Goal: Task Accomplishment & Management: Manage account settings

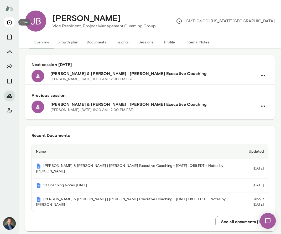
click at [7, 21] on icon "Home" at bounding box center [9, 22] width 4 height 5
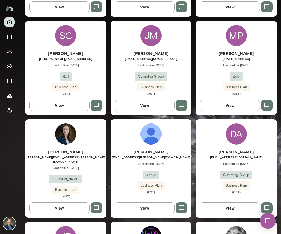
scroll to position [454, 0]
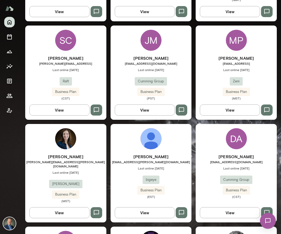
click at [95, 55] on h6 "[PERSON_NAME]" at bounding box center [65, 58] width 81 height 6
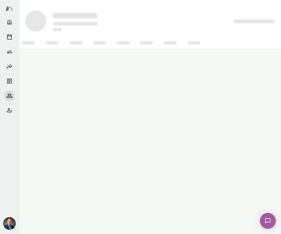
click at [95, 47] on div at bounding box center [150, 42] width 262 height 13
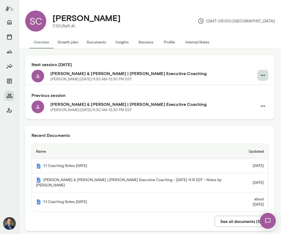
click at [264, 75] on icon "button" at bounding box center [263, 75] width 4 height 1
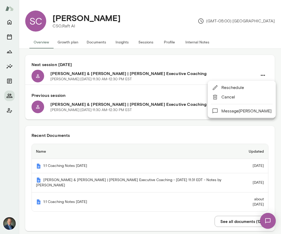
click at [230, 96] on span "Cancel" at bounding box center [246, 97] width 50 height 6
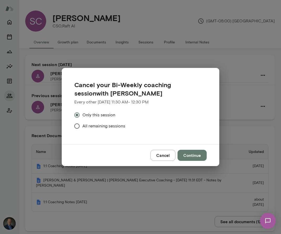
click at [191, 157] on button "Continue" at bounding box center [192, 155] width 29 height 11
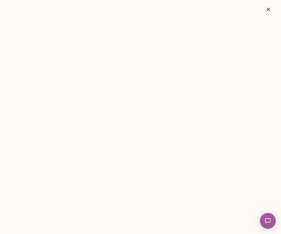
click at [271, 11] on icon "button" at bounding box center [268, 9] width 6 height 6
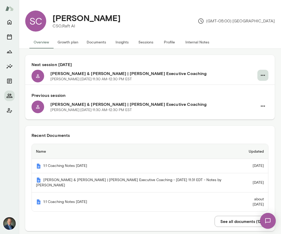
click at [266, 73] on button "button" at bounding box center [262, 75] width 11 height 11
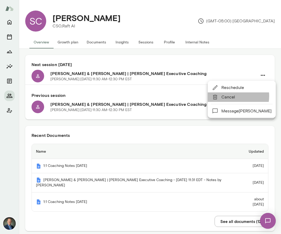
click at [232, 96] on span "Cancel" at bounding box center [246, 97] width 50 height 6
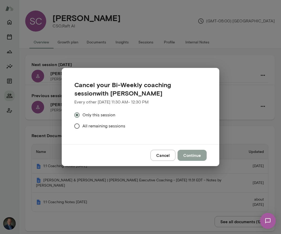
click at [194, 154] on button "Continue" at bounding box center [192, 155] width 29 height 11
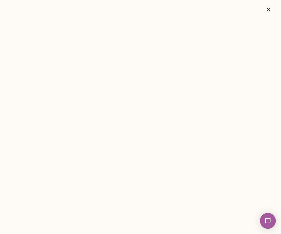
click at [266, 10] on icon "button" at bounding box center [268, 9] width 6 height 6
